Goal: Find specific page/section: Find specific page/section

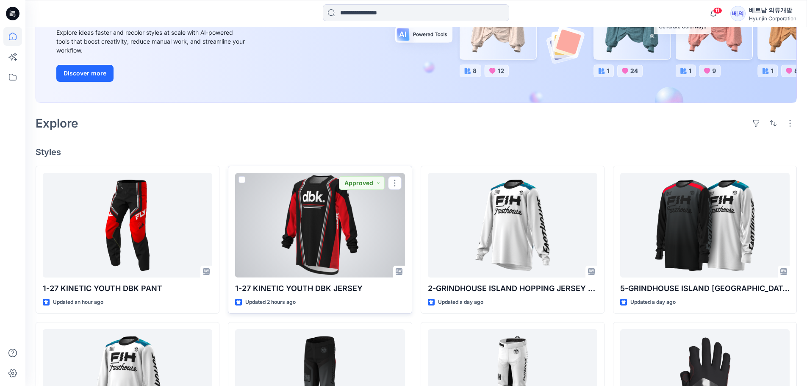
scroll to position [169, 0]
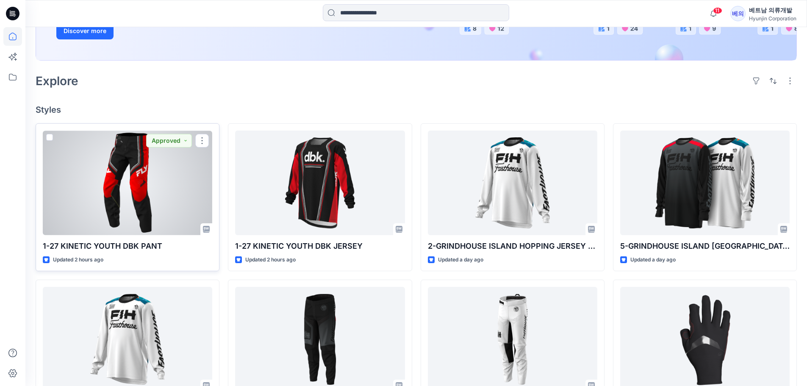
click at [138, 205] on div at bounding box center [127, 182] width 169 height 105
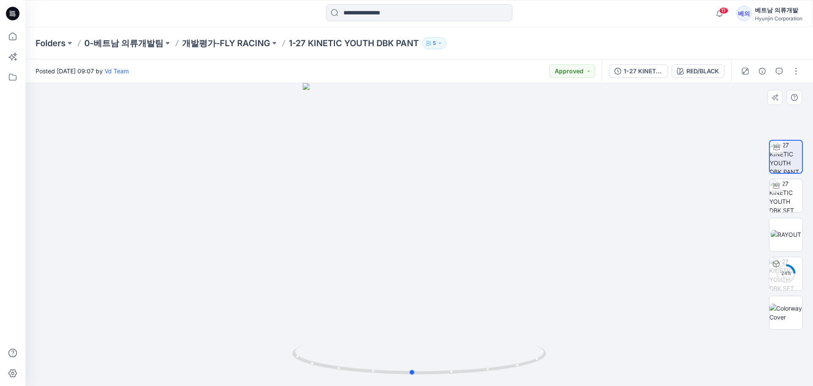
drag, startPoint x: 487, startPoint y: 232, endPoint x: 480, endPoint y: 233, distance: 7.3
click at [480, 233] on div at bounding box center [419, 234] width 788 height 303
drag, startPoint x: 486, startPoint y: 251, endPoint x: 382, endPoint y: 254, distance: 103.8
click at [382, 254] on div at bounding box center [419, 234] width 788 height 303
drag, startPoint x: 417, startPoint y: 125, endPoint x: 407, endPoint y: 245, distance: 120.3
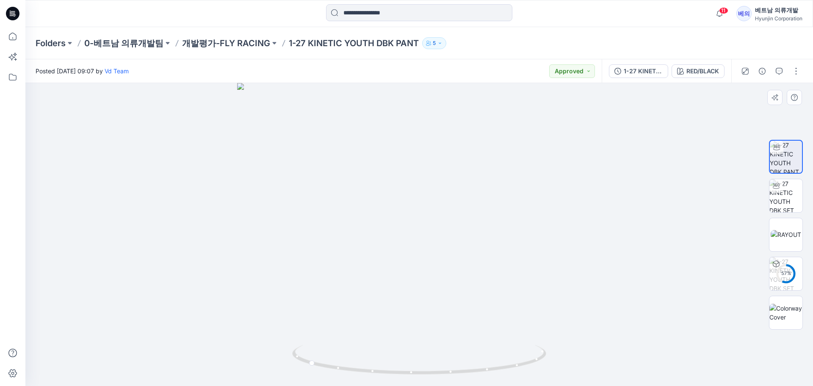
click at [407, 245] on img at bounding box center [419, 234] width 364 height 303
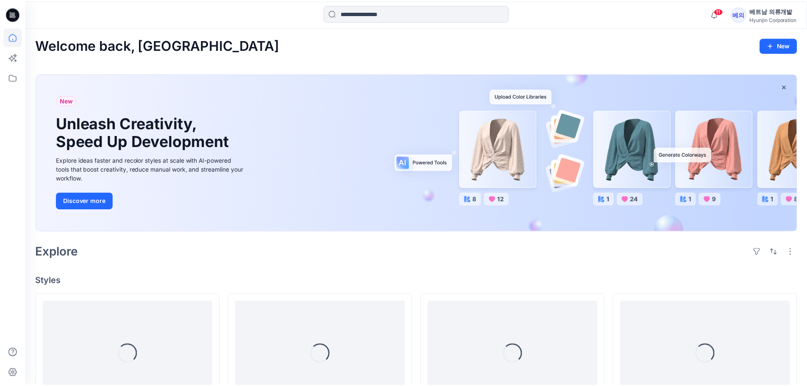
scroll to position [169, 0]
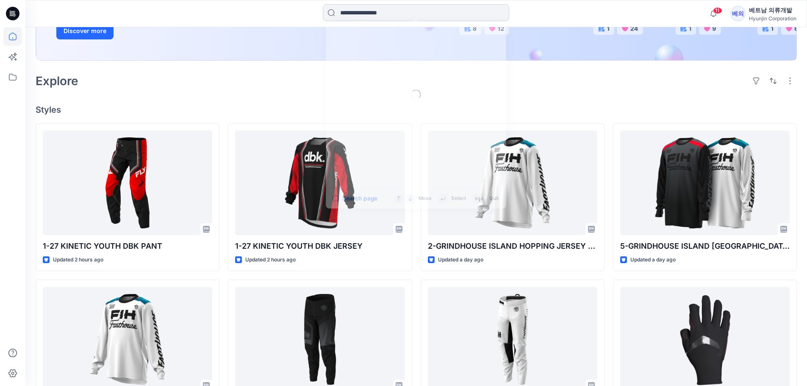
click at [383, 14] on input at bounding box center [416, 12] width 186 height 17
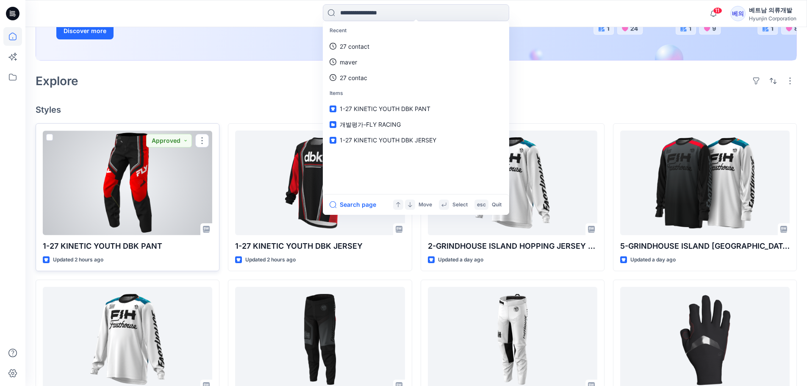
click at [129, 181] on div at bounding box center [127, 182] width 169 height 105
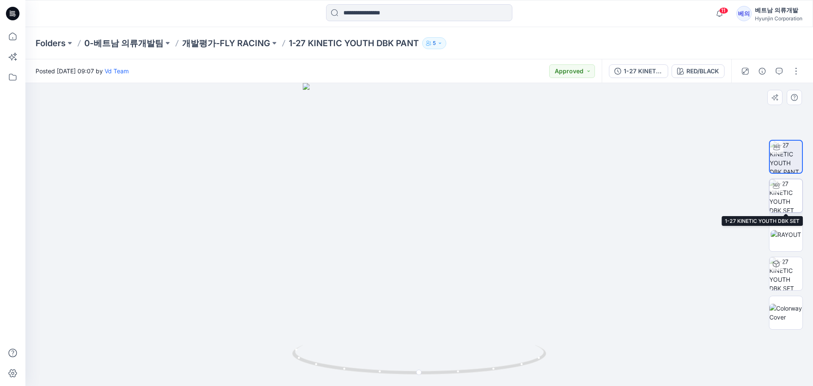
click at [788, 203] on img at bounding box center [786, 195] width 33 height 33
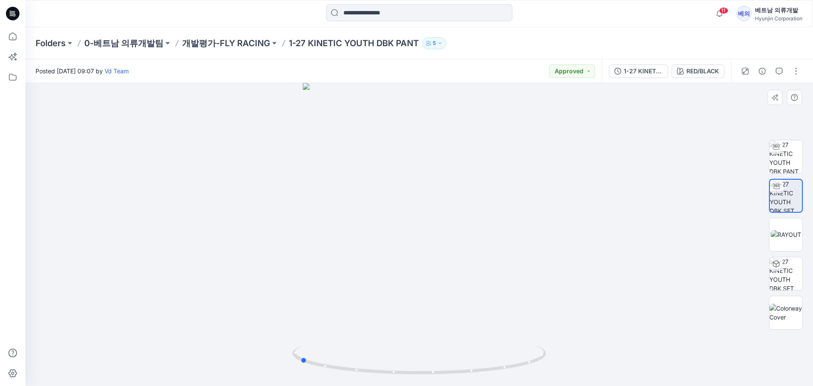
drag, startPoint x: 510, startPoint y: 255, endPoint x: 391, endPoint y: 253, distance: 119.5
click at [391, 253] on div at bounding box center [419, 234] width 788 height 303
drag, startPoint x: 394, startPoint y: 169, endPoint x: 527, endPoint y: 169, distance: 133.4
click at [527, 169] on img at bounding box center [419, 158] width 471 height 456
drag, startPoint x: 396, startPoint y: 256, endPoint x: 514, endPoint y: 254, distance: 118.2
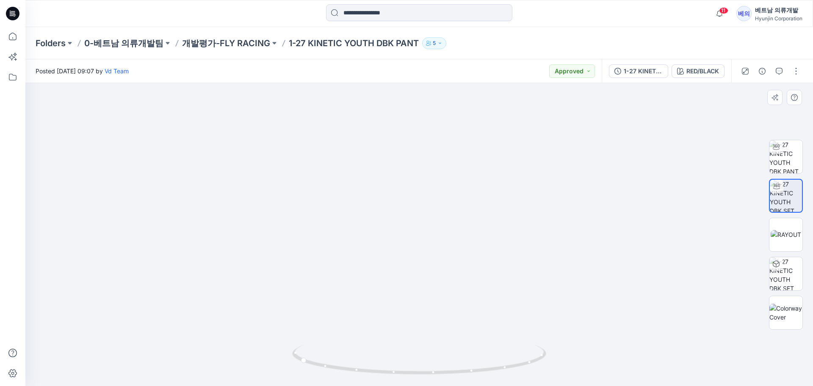
click at [514, 254] on img at bounding box center [420, 200] width 340 height 372
drag, startPoint x: 403, startPoint y: 253, endPoint x: 528, endPoint y: 240, distance: 125.6
click at [528, 240] on div at bounding box center [419, 234] width 788 height 303
drag, startPoint x: 461, startPoint y: 200, endPoint x: 311, endPoint y: 208, distance: 150.6
click at [311, 208] on img at bounding box center [419, 186] width 397 height 402
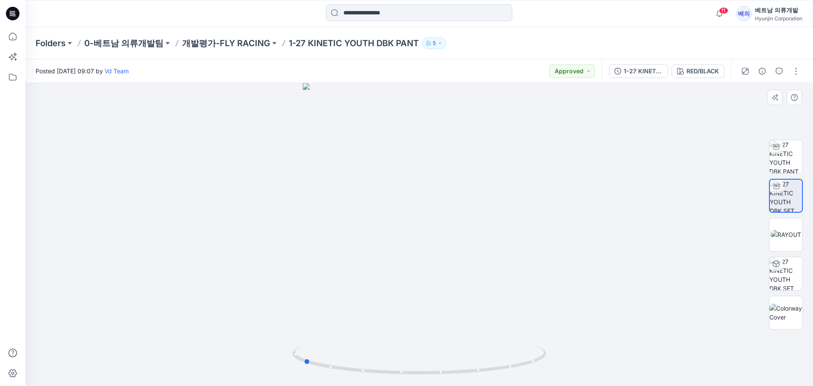
drag, startPoint x: 462, startPoint y: 230, endPoint x: 341, endPoint y: 205, distance: 124.1
click at [341, 205] on div at bounding box center [419, 234] width 788 height 303
drag, startPoint x: 375, startPoint y: 205, endPoint x: 528, endPoint y: 206, distance: 152.9
click at [528, 206] on img at bounding box center [419, 114] width 627 height 544
drag, startPoint x: 396, startPoint y: 255, endPoint x: 506, endPoint y: 249, distance: 109.5
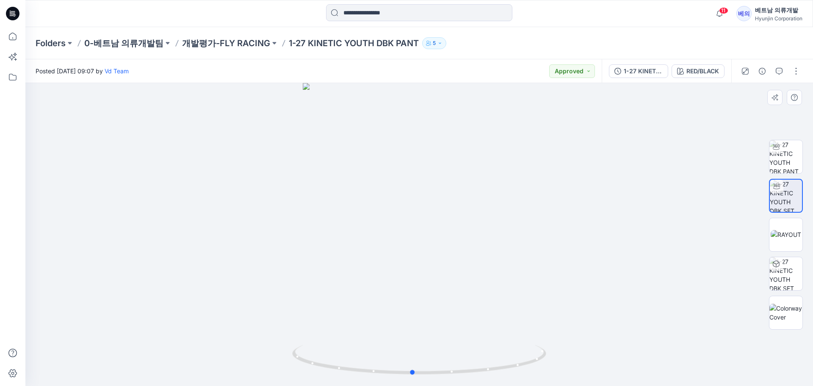
click at [506, 249] on div at bounding box center [419, 234] width 788 height 303
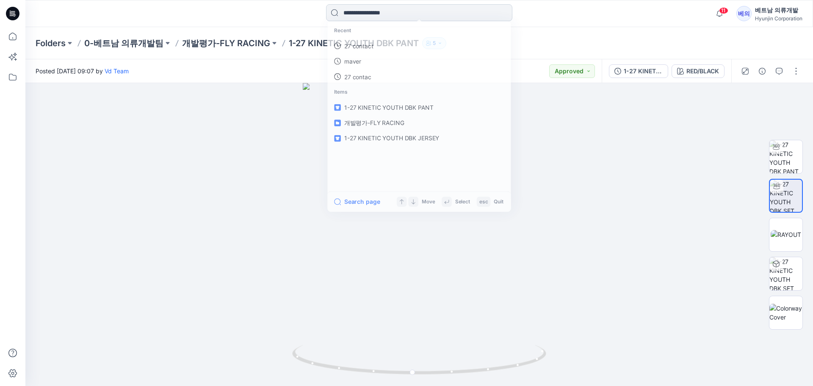
click at [368, 14] on input at bounding box center [419, 12] width 186 height 17
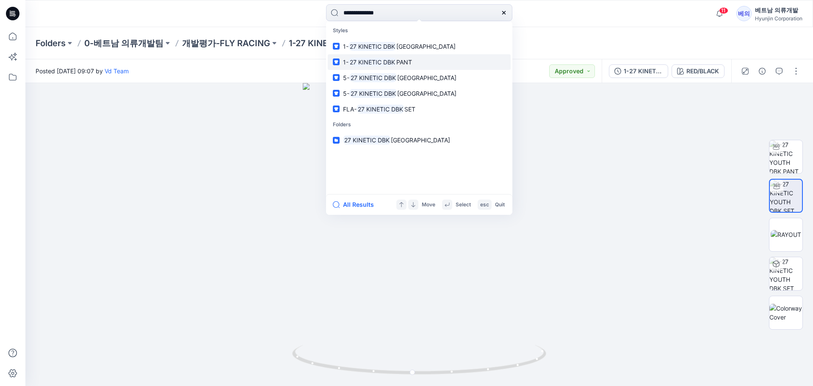
type input "**********"
click at [376, 64] on mark "27 KINETIC DBK" at bounding box center [373, 62] width 48 height 10
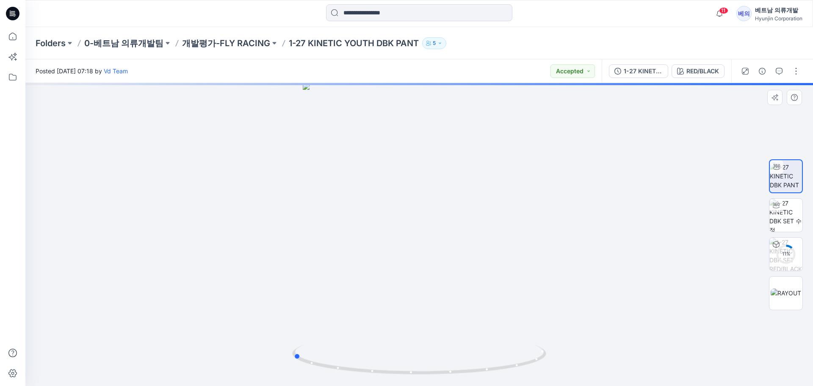
drag, startPoint x: 477, startPoint y: 171, endPoint x: 357, endPoint y: 164, distance: 120.9
click at [357, 164] on div at bounding box center [419, 234] width 788 height 303
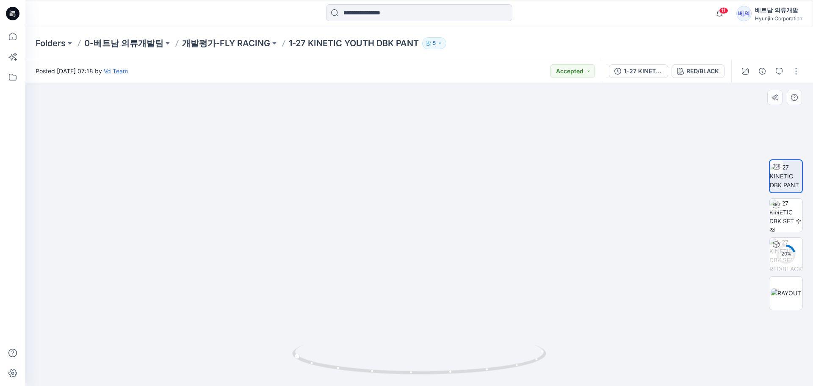
drag, startPoint x: 434, startPoint y: 111, endPoint x: 434, endPoint y: 237, distance: 126.2
click at [434, 237] on img at bounding box center [419, 198] width 529 height 376
drag, startPoint x: 449, startPoint y: 137, endPoint x: 443, endPoint y: 211, distance: 74.0
click at [443, 211] on img at bounding box center [419, 234] width 529 height 303
drag, startPoint x: 527, startPoint y: 236, endPoint x: 385, endPoint y: 260, distance: 143.9
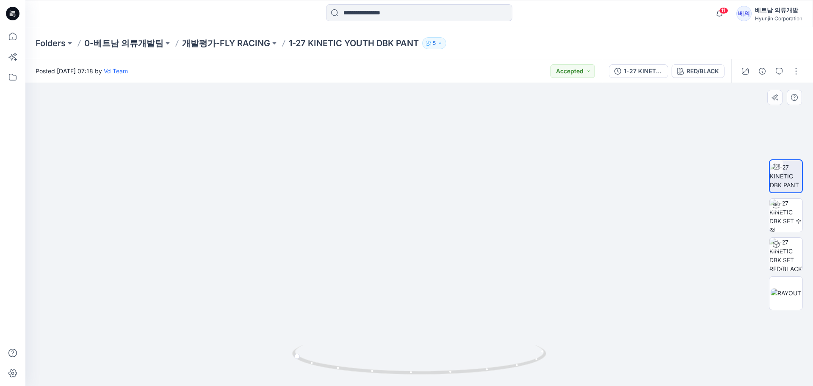
click at [360, 224] on img at bounding box center [419, 228] width 635 height 315
drag, startPoint x: 519, startPoint y: 366, endPoint x: 495, endPoint y: 364, distance: 23.8
click at [495, 364] on icon at bounding box center [420, 361] width 256 height 32
click at [782, 297] on img at bounding box center [786, 292] width 30 height 9
click at [101, 126] on div at bounding box center [419, 234] width 788 height 303
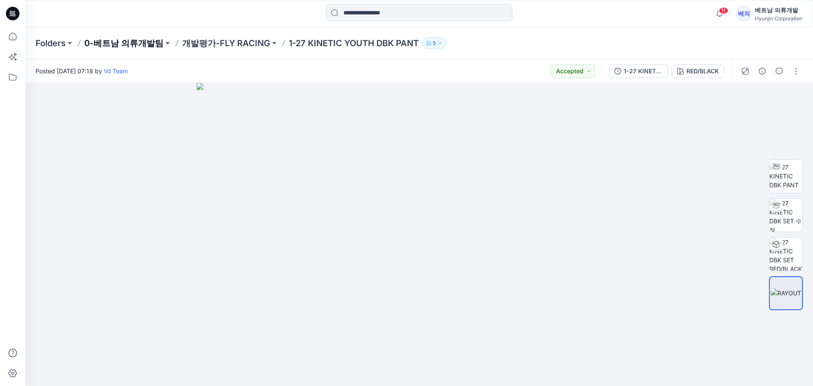
click at [102, 48] on p "0-베트남 의류개발팀" at bounding box center [123, 43] width 79 height 12
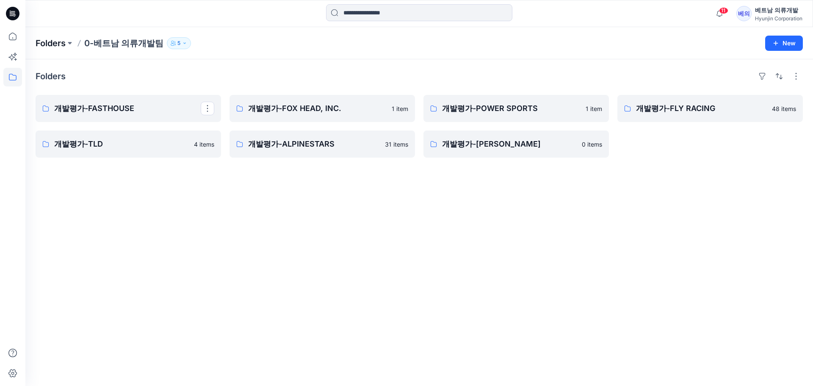
click at [49, 43] on p "Folders" at bounding box center [51, 43] width 30 height 12
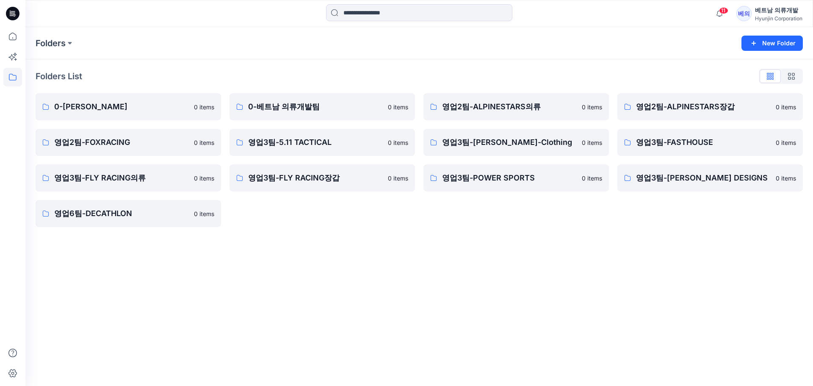
click at [785, 17] on div "Hyunjin Corporation" at bounding box center [778, 18] width 47 height 6
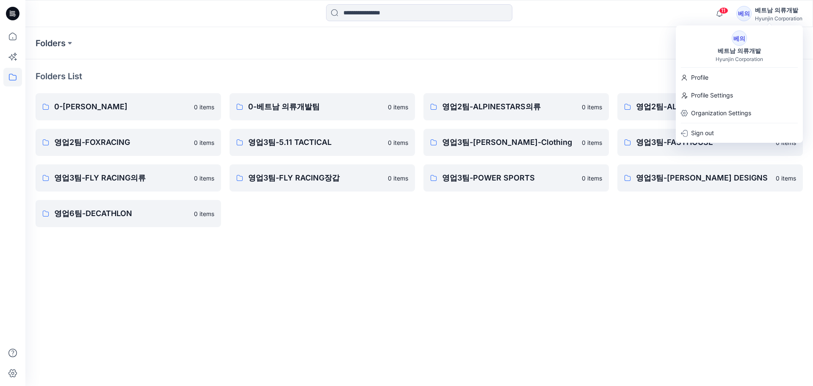
click at [332, 36] on div "Folders New Folder" at bounding box center [419, 43] width 788 height 32
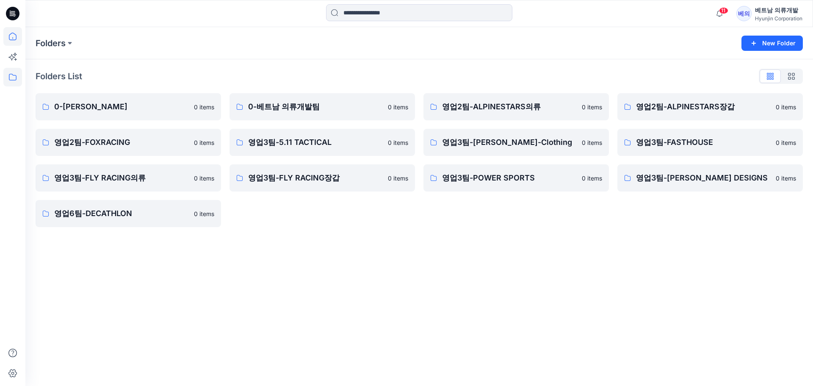
click at [17, 38] on icon at bounding box center [13, 37] width 8 height 8
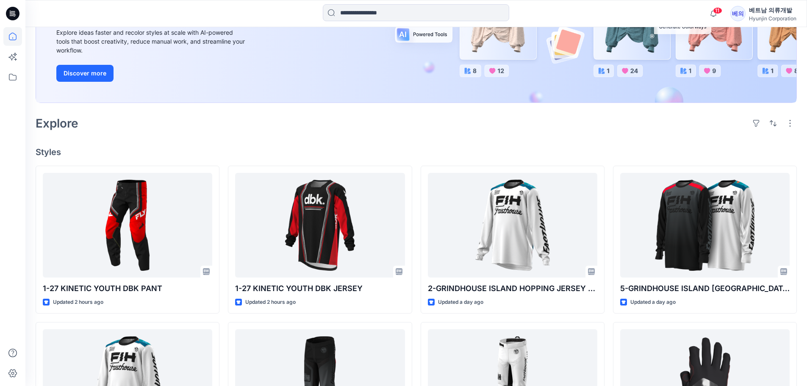
scroll to position [169, 0]
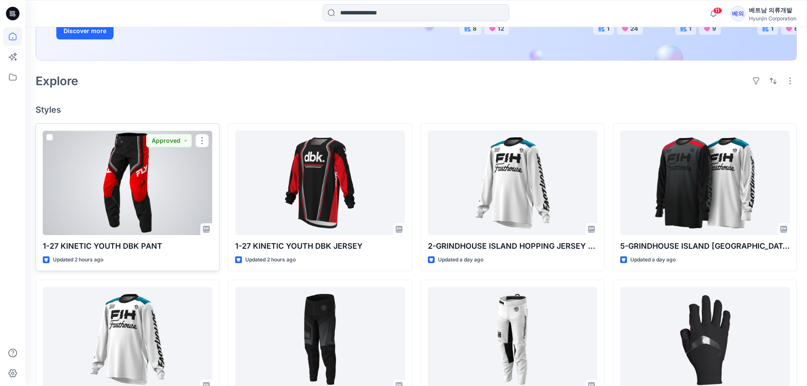
click at [78, 167] on div at bounding box center [127, 182] width 169 height 105
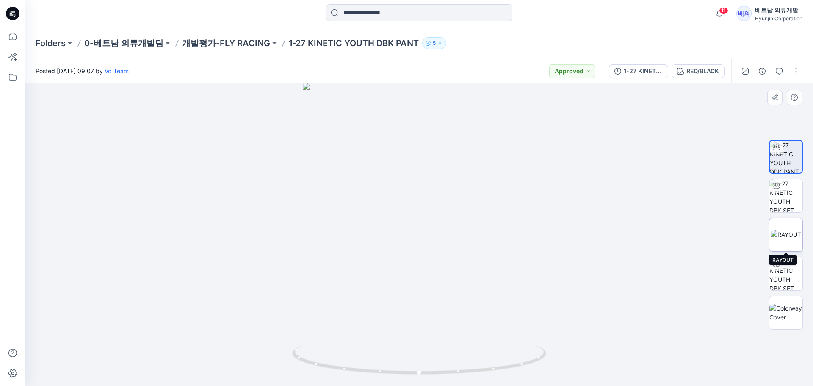
click at [796, 232] on img at bounding box center [786, 234] width 30 height 9
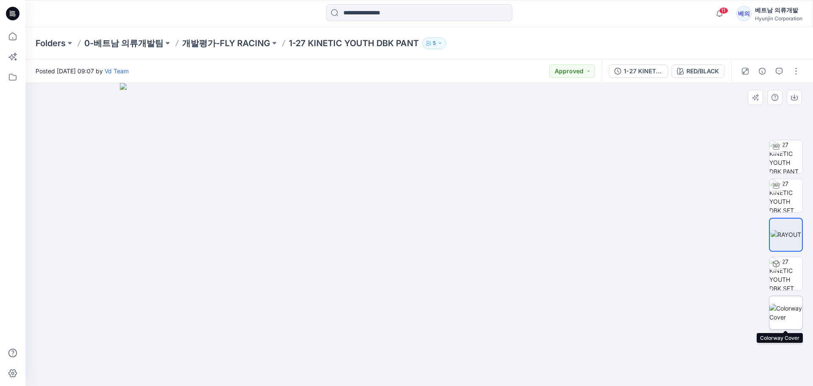
click at [782, 309] on img at bounding box center [786, 313] width 33 height 18
drag, startPoint x: 431, startPoint y: 123, endPoint x: 437, endPoint y: 128, distance: 7.2
click at [432, 192] on img at bounding box center [419, 234] width 149 height 303
drag, startPoint x: 423, startPoint y: 97, endPoint x: 394, endPoint y: 173, distance: 80.9
click at [385, 173] on img at bounding box center [419, 234] width 149 height 303
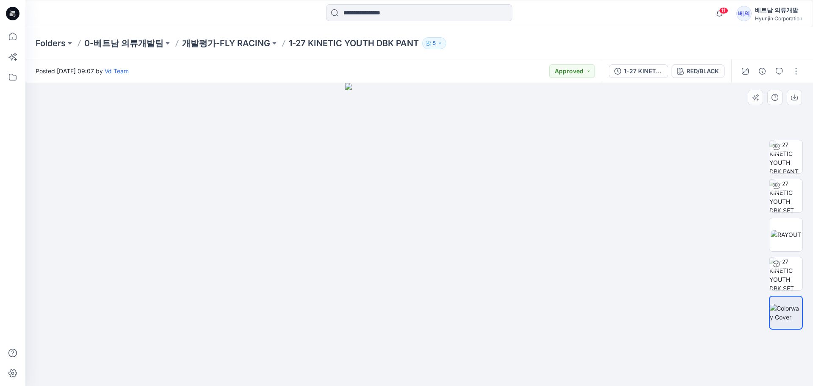
drag, startPoint x: 498, startPoint y: 191, endPoint x: 352, endPoint y: 173, distance: 146.9
click at [352, 173] on div at bounding box center [419, 234] width 788 height 303
drag, startPoint x: 441, startPoint y: 224, endPoint x: 420, endPoint y: 245, distance: 29.4
click at [421, 245] on img at bounding box center [419, 234] width 149 height 303
click at [790, 232] on img at bounding box center [786, 234] width 30 height 9
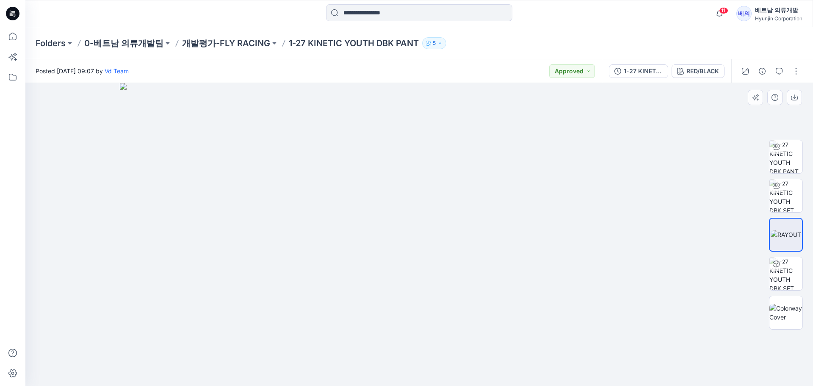
click at [413, 223] on img at bounding box center [419, 234] width 599 height 303
click at [675, 149] on img at bounding box center [419, 234] width 599 height 303
